Goal: Answer question/provide support: Share knowledge or assist other users

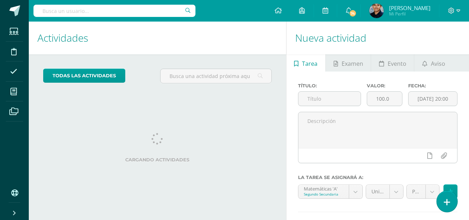
click at [451, 200] on link at bounding box center [446, 201] width 21 height 21
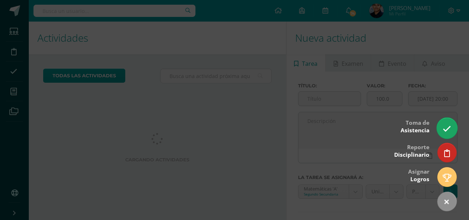
click at [447, 127] on icon at bounding box center [446, 129] width 8 height 8
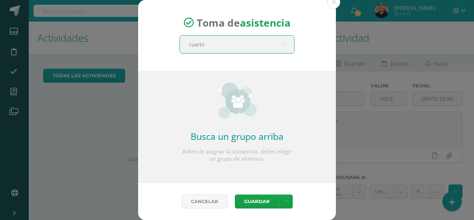
click at [227, 46] on input "cuarto" at bounding box center [237, 45] width 114 height 18
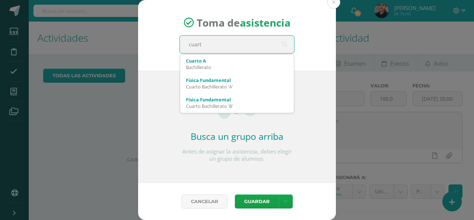
type input "cuarto"
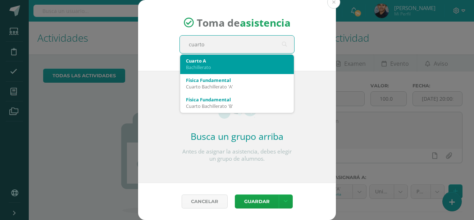
click at [226, 69] on div "Bachillerato" at bounding box center [237, 67] width 102 height 6
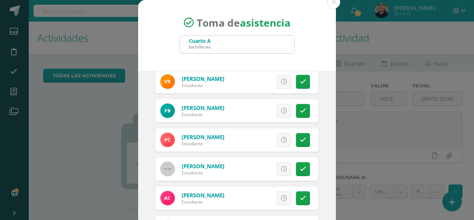
scroll to position [148, 0]
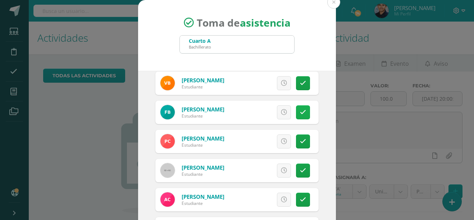
click at [300, 113] on link at bounding box center [303, 112] width 14 height 14
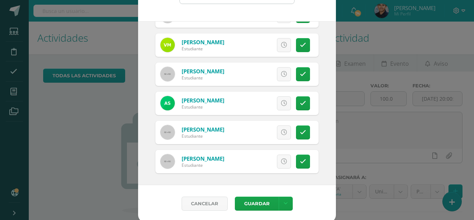
scroll to position [52, 0]
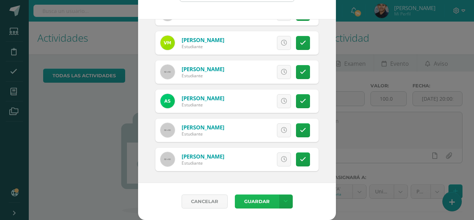
click at [260, 203] on button "Guardar" at bounding box center [257, 202] width 44 height 14
